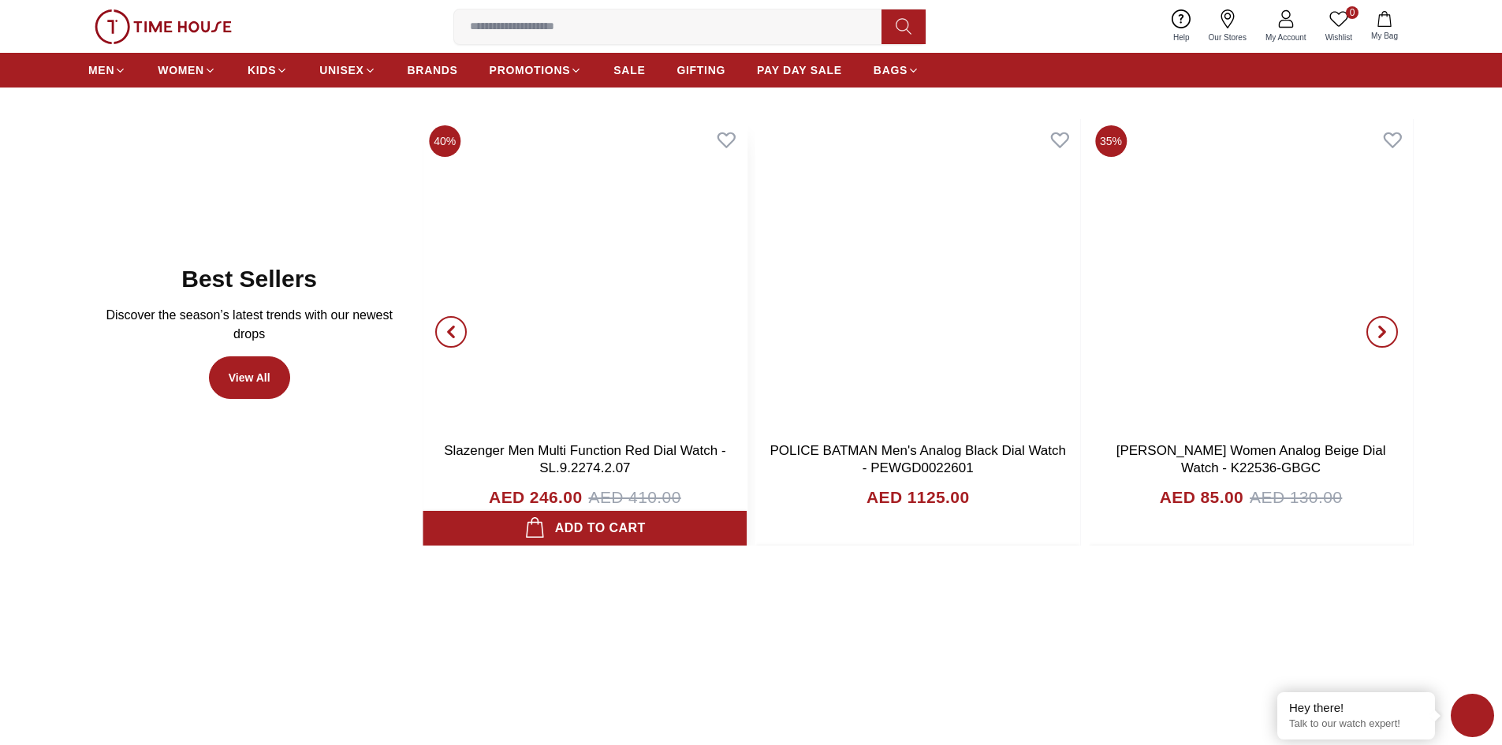
scroll to position [946, 0]
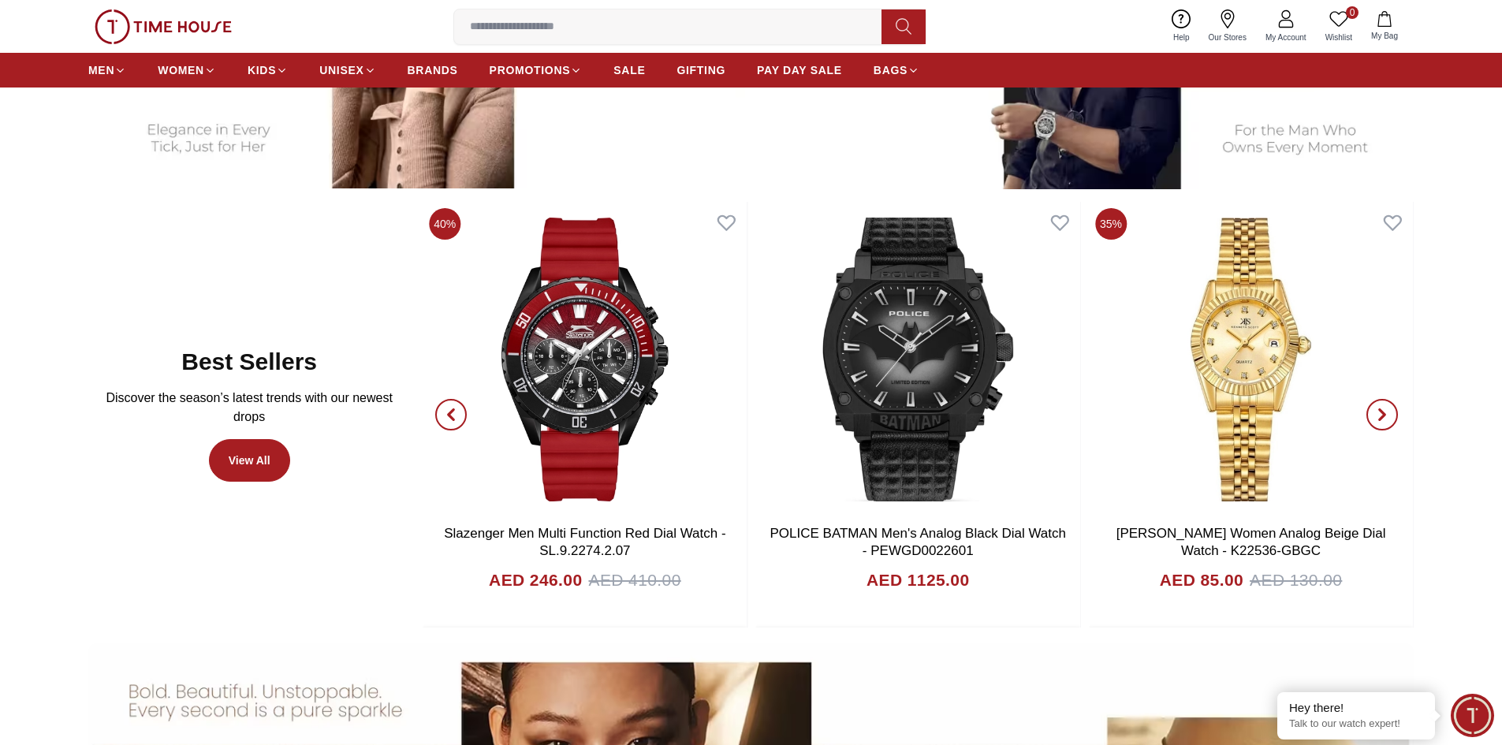
click at [443, 419] on span "button" at bounding box center [451, 415] width 32 height 32
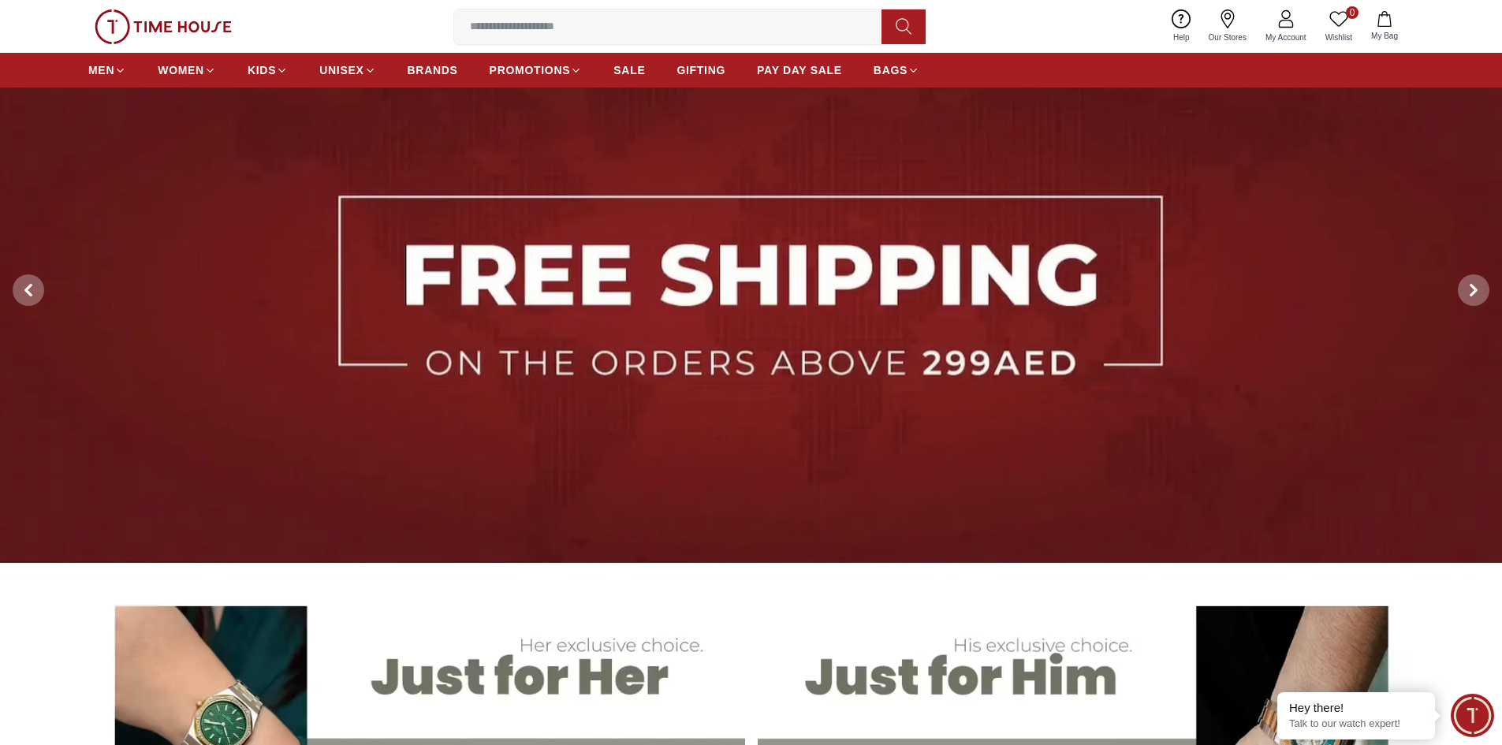
scroll to position [0, 0]
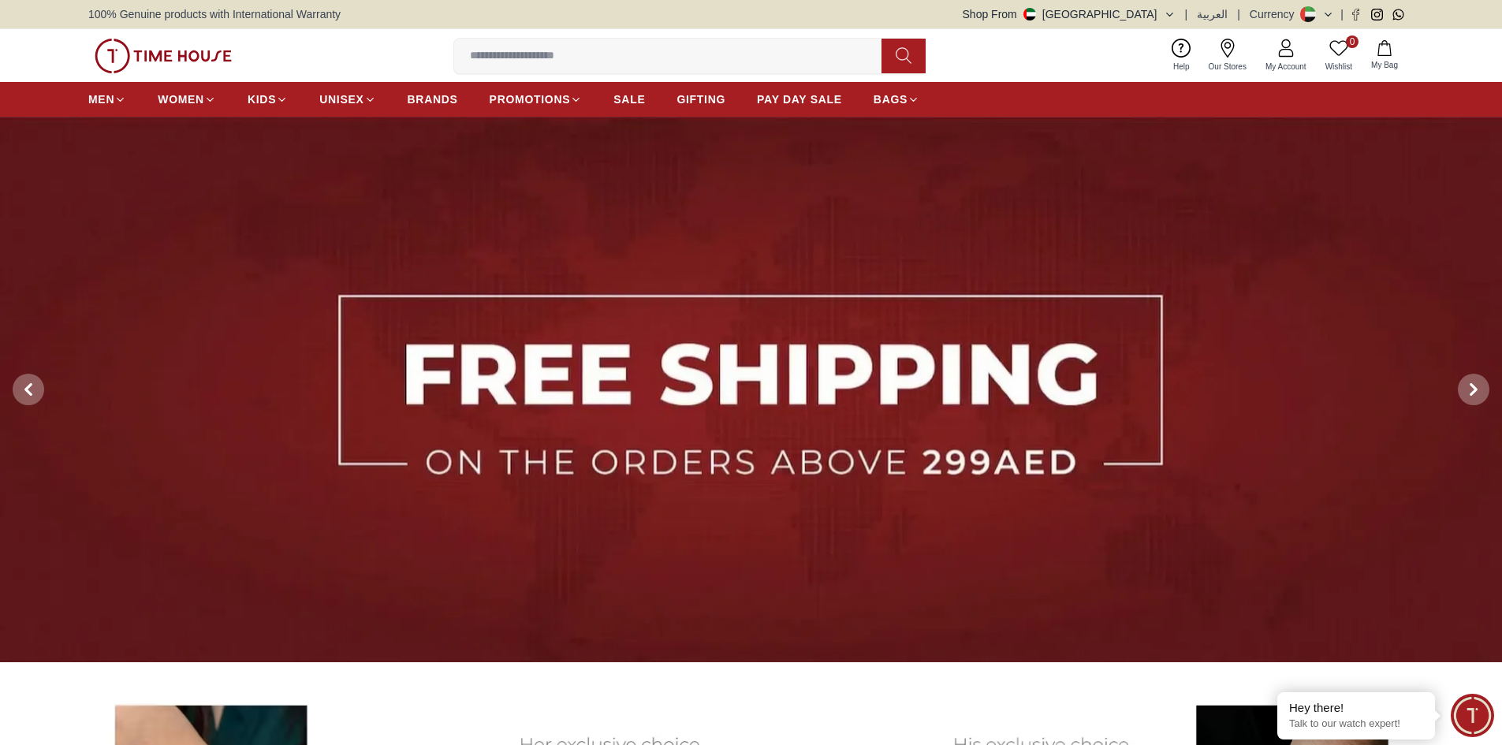
click at [1326, 13] on icon at bounding box center [1328, 15] width 12 height 12
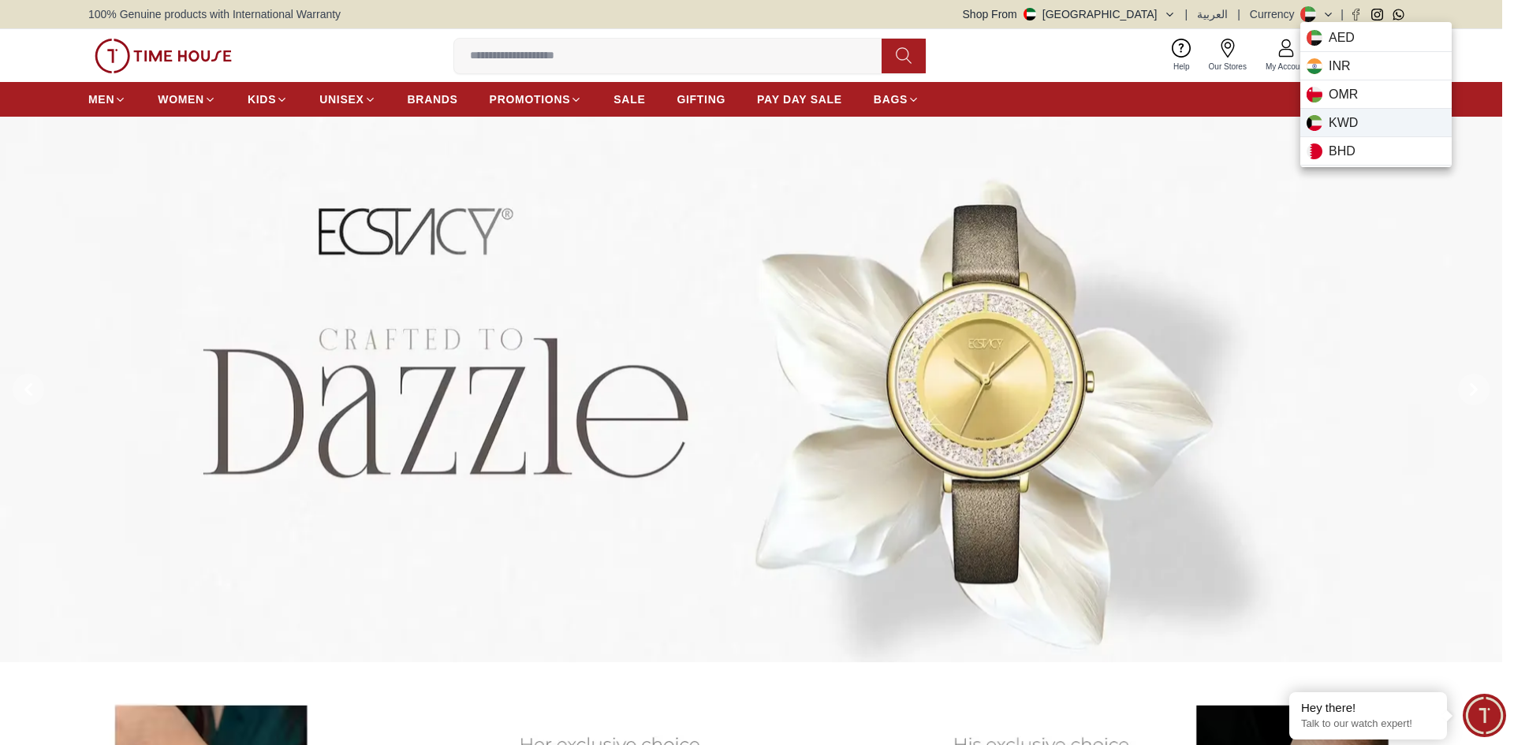
click at [1339, 124] on span "KWD" at bounding box center [1342, 123] width 29 height 19
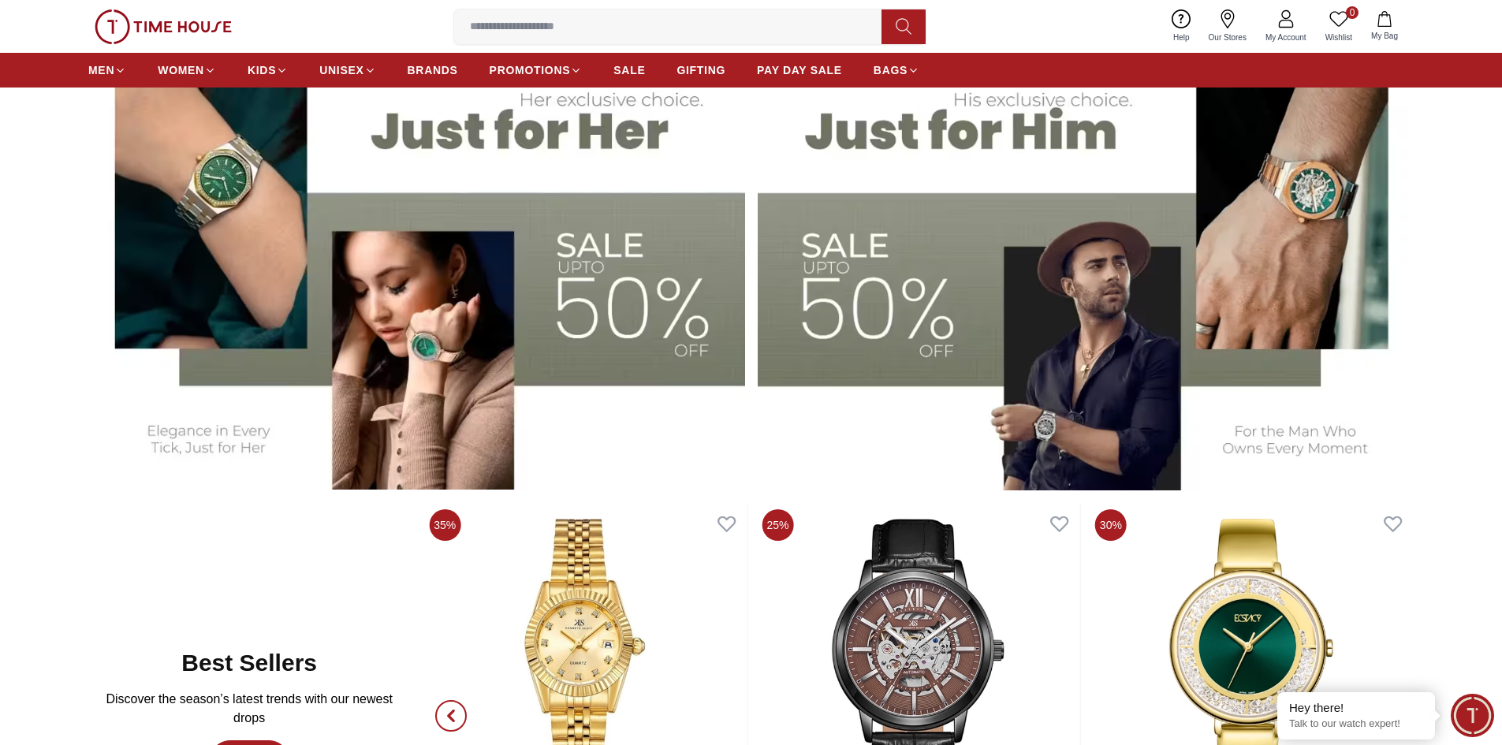
scroll to position [631, 0]
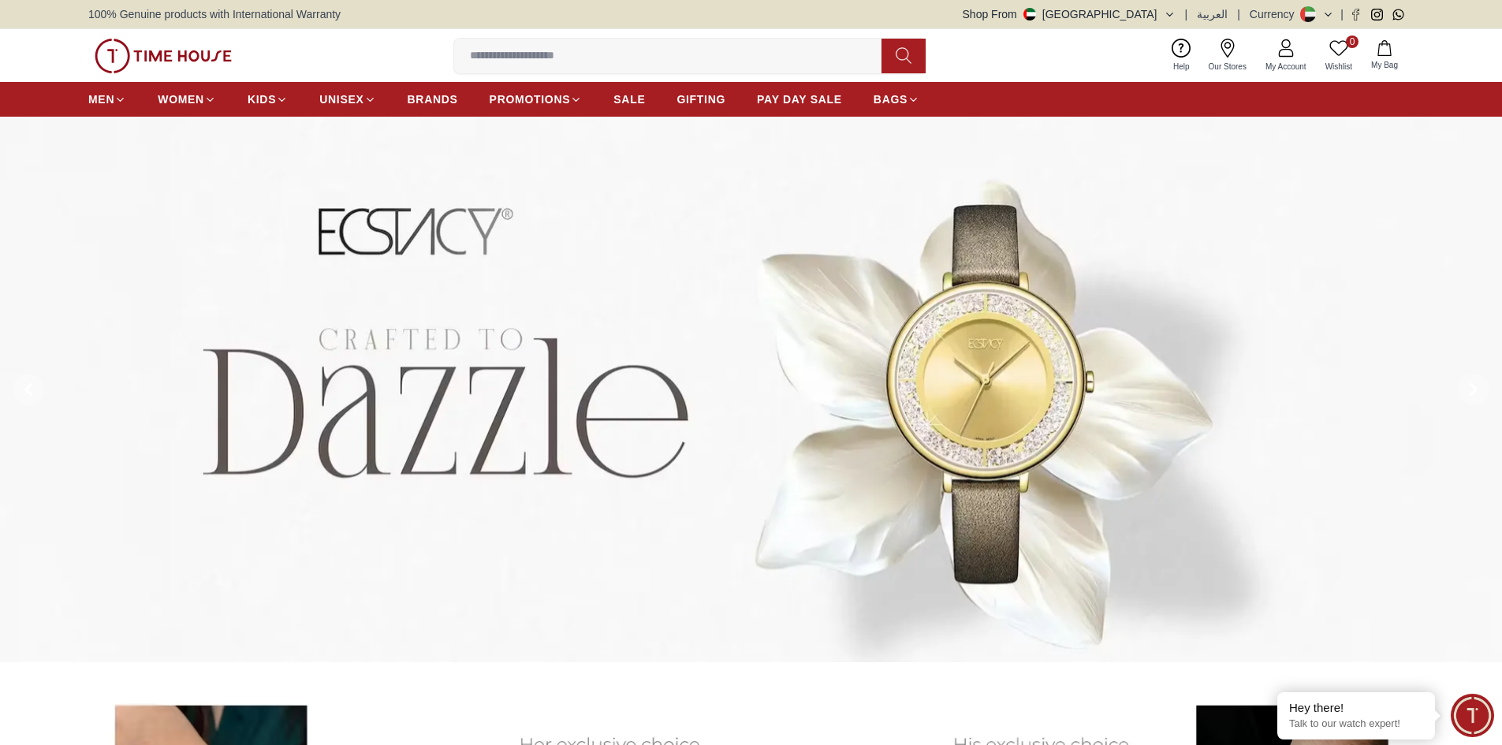
click at [1327, 13] on icon at bounding box center [1328, 15] width 12 height 12
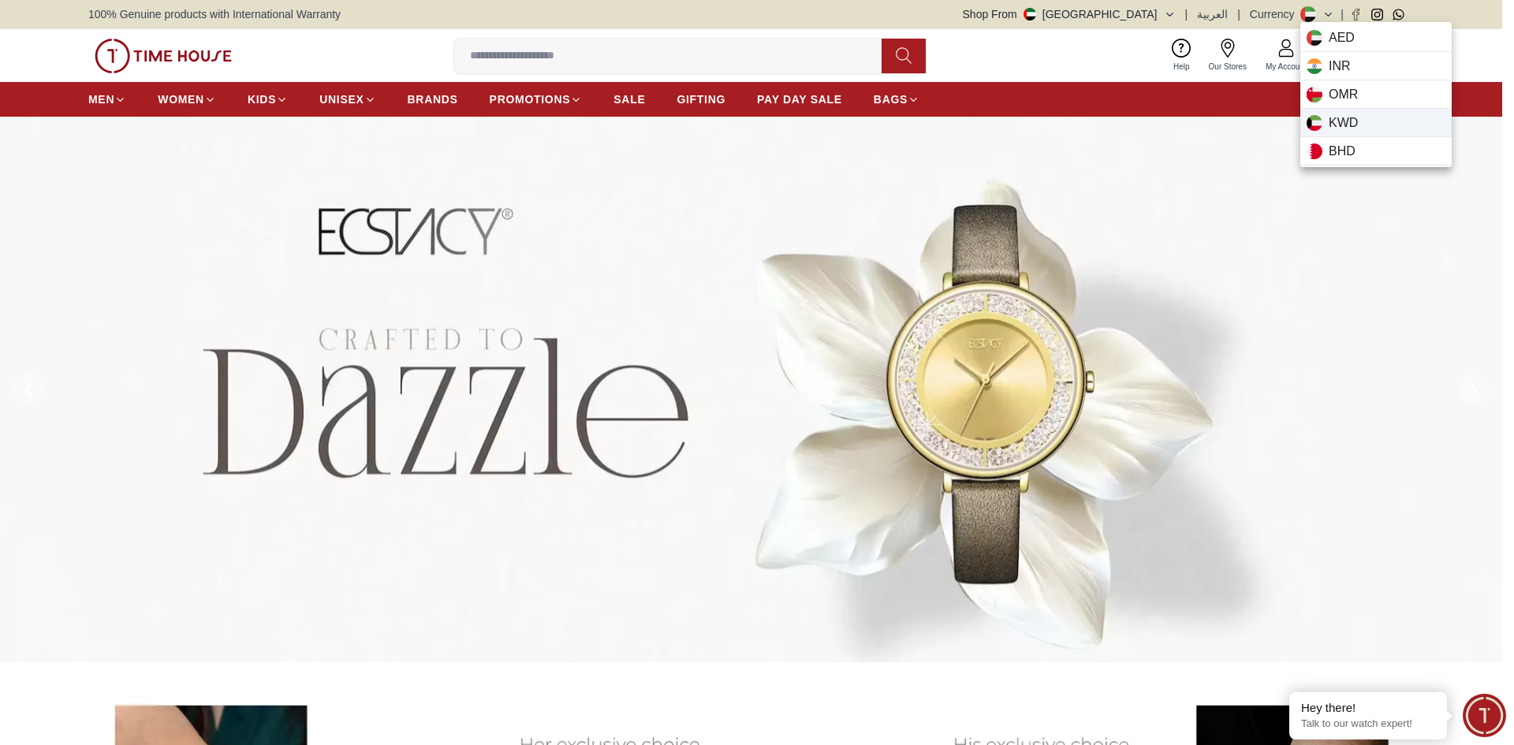
click at [1324, 118] on div "KWD" at bounding box center [1375, 123] width 151 height 28
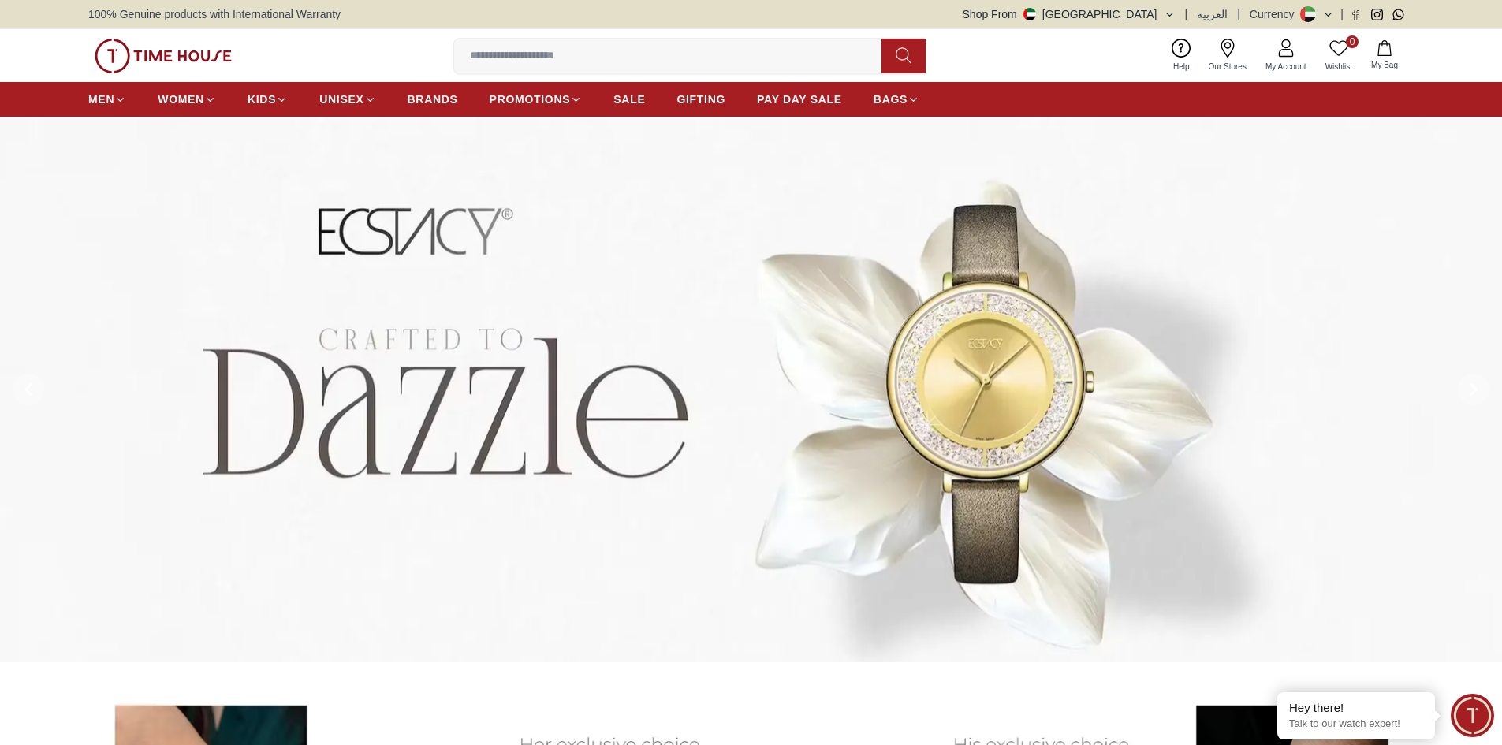
click at [1324, 14] on icon at bounding box center [1328, 15] width 12 height 12
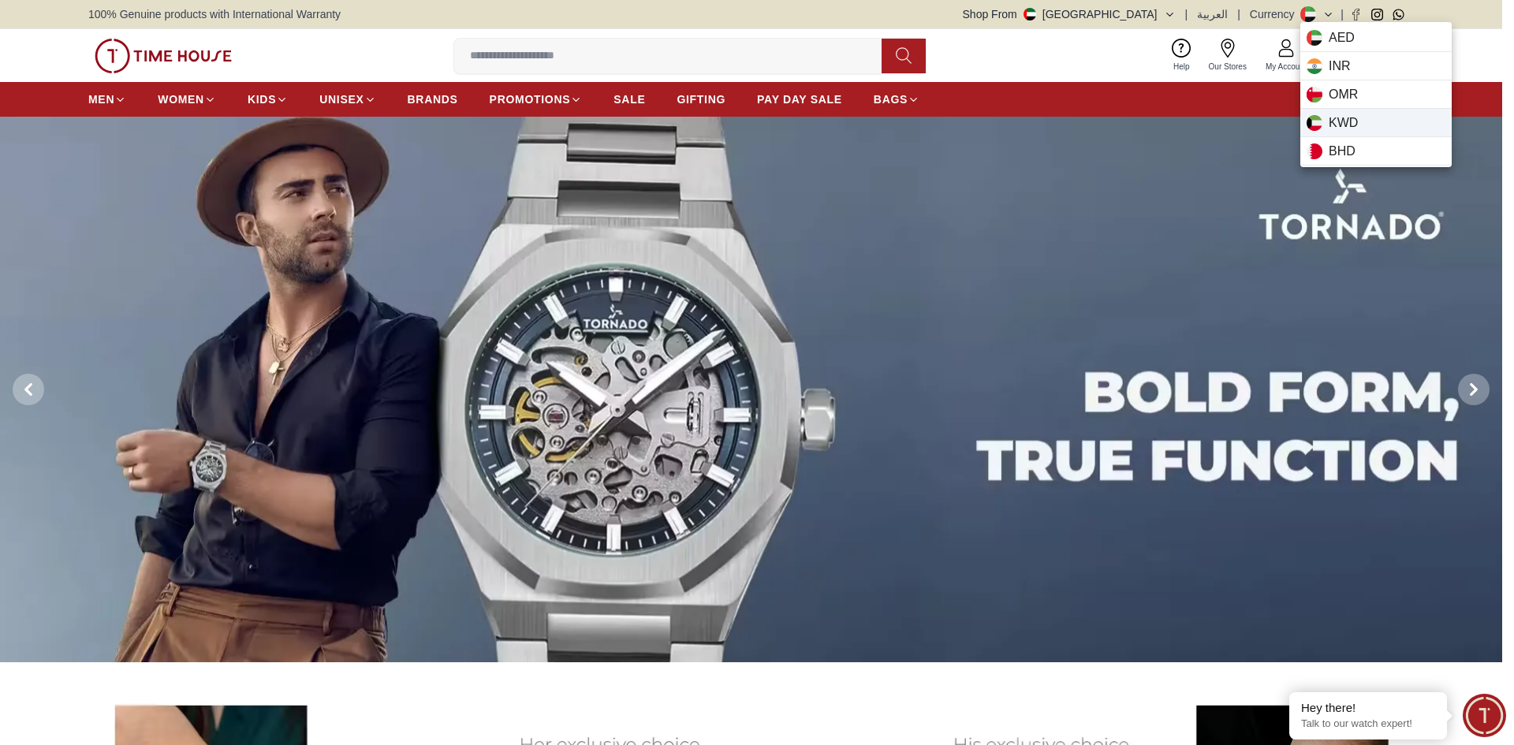
click at [1328, 114] on div "KWD" at bounding box center [1375, 123] width 151 height 28
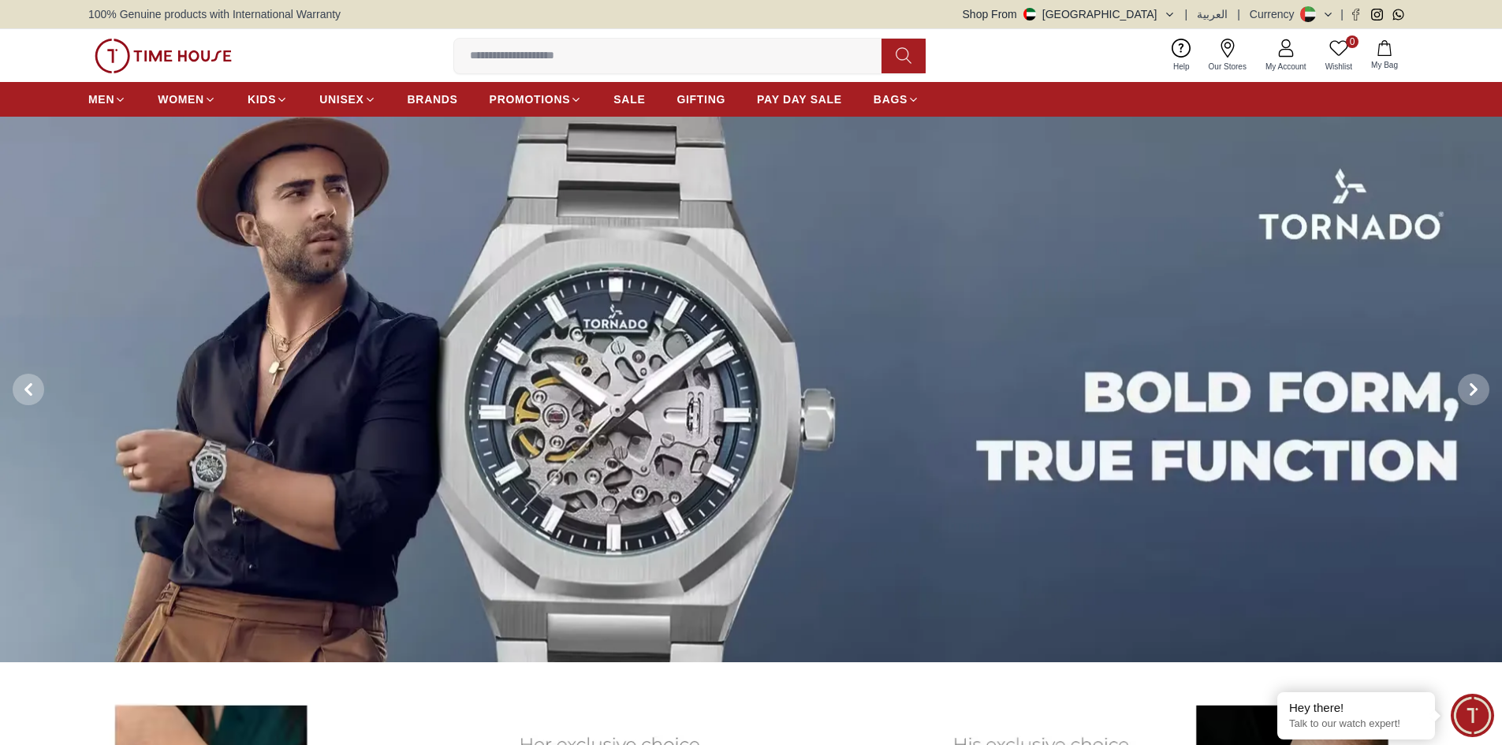
click at [1333, 14] on icon at bounding box center [1328, 15] width 12 height 12
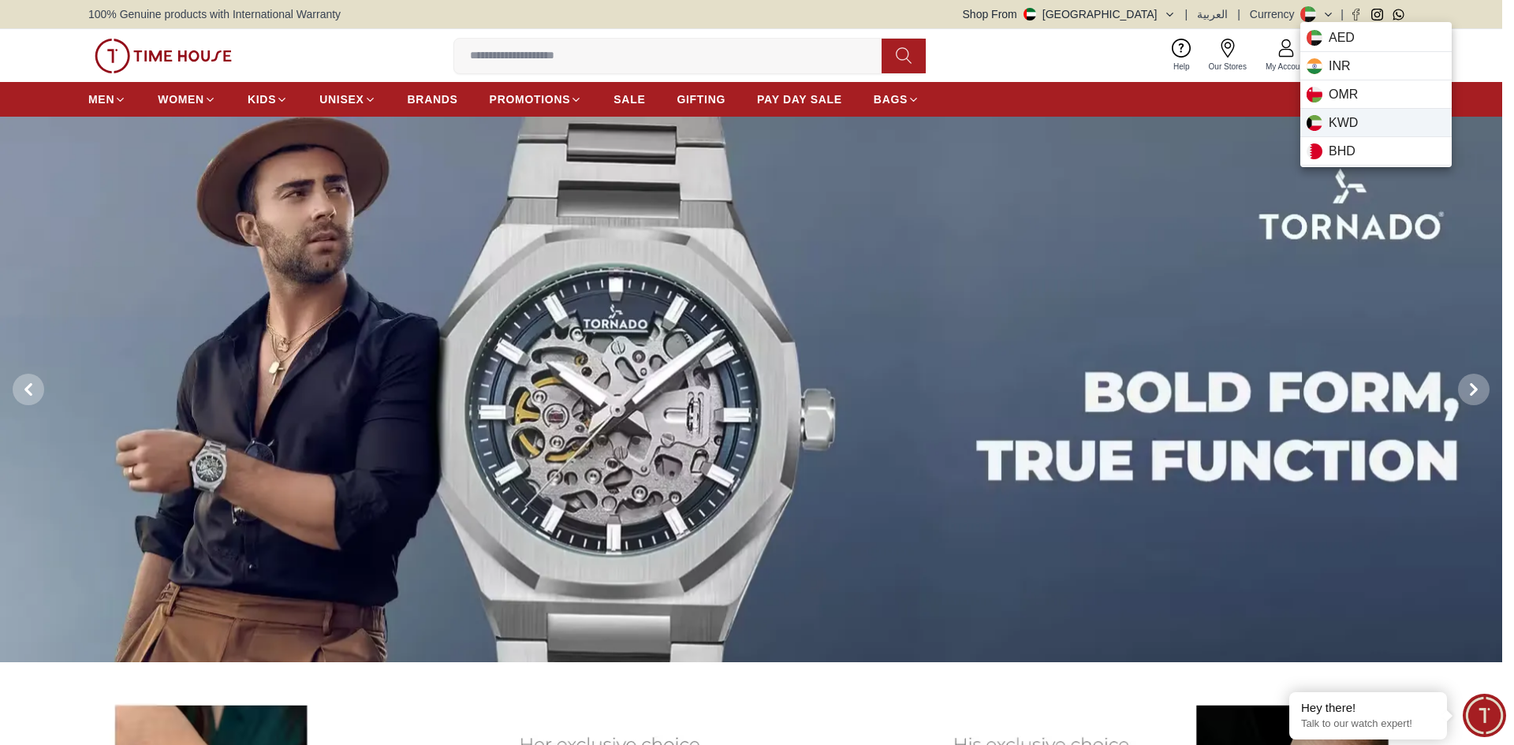
click at [1342, 116] on span "KWD" at bounding box center [1342, 123] width 29 height 19
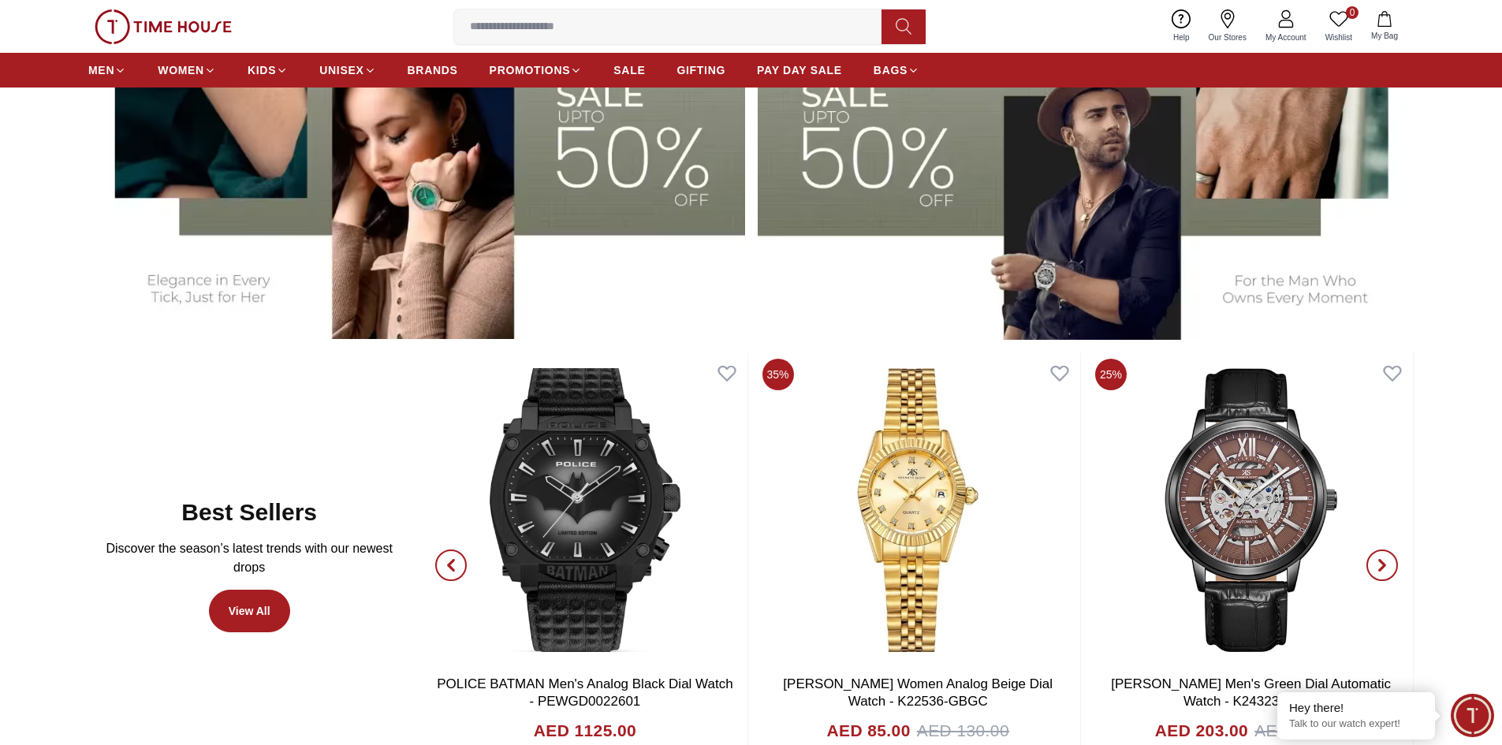
scroll to position [946, 0]
